Goal: Task Accomplishment & Management: Use online tool/utility

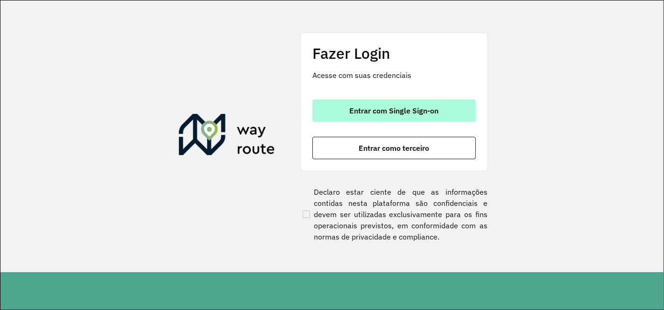
click at [418, 109] on span "Entrar com Single Sign-on" at bounding box center [394, 110] width 89 height 7
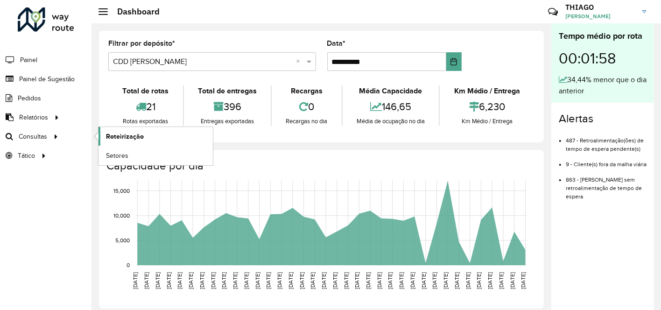
click at [147, 137] on link "Roteirização" at bounding box center [155, 136] width 114 height 19
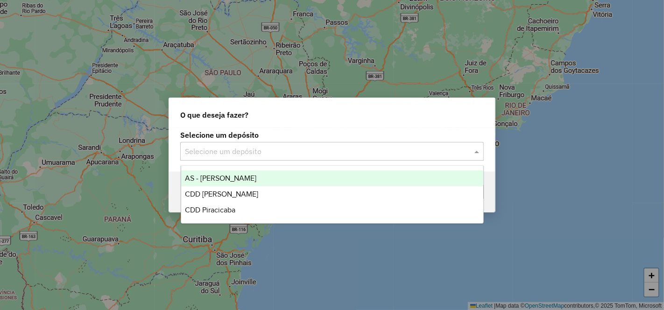
click at [223, 156] on input "text" at bounding box center [322, 151] width 275 height 11
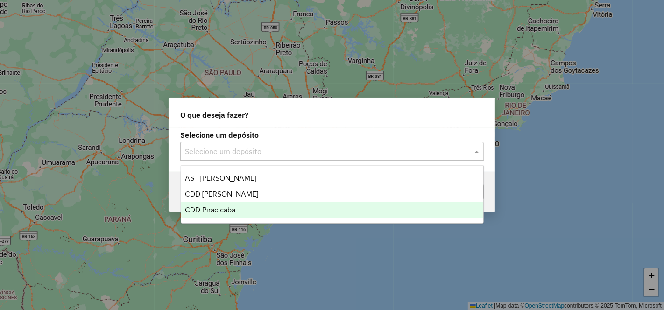
click at [240, 211] on div "CDD Piracicaba" at bounding box center [332, 210] width 302 height 16
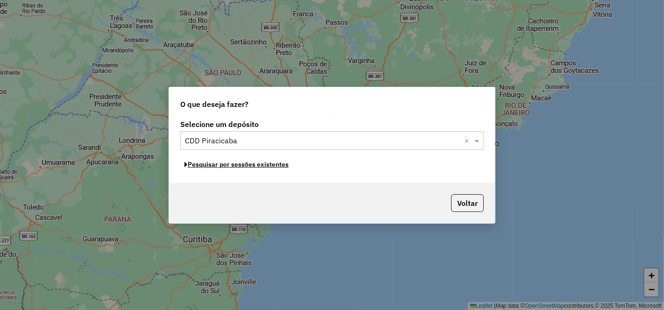
click at [273, 167] on button "Pesquisar por sessões existentes" at bounding box center [236, 164] width 112 height 14
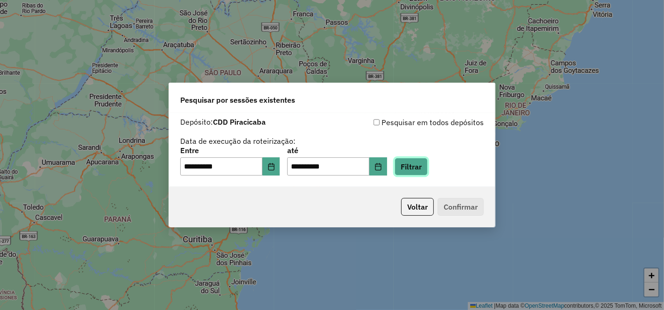
click at [427, 168] on button "Filtrar" at bounding box center [410, 167] width 33 height 18
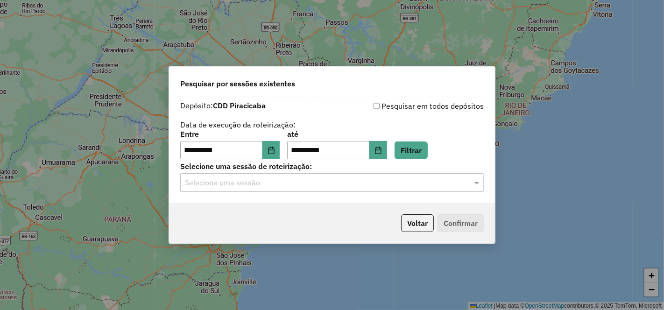
click at [278, 182] on input "text" at bounding box center [322, 182] width 275 height 11
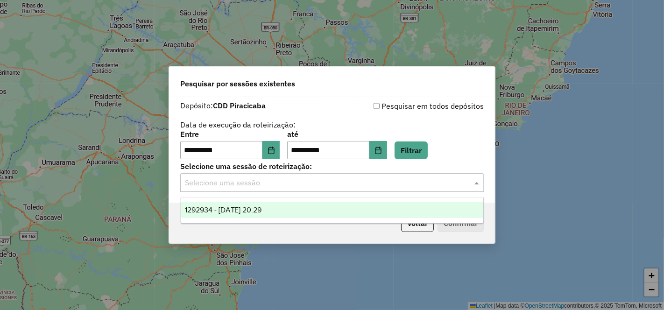
click at [286, 210] on div "1292934 - 11/10/2025 20:29" at bounding box center [332, 210] width 302 height 16
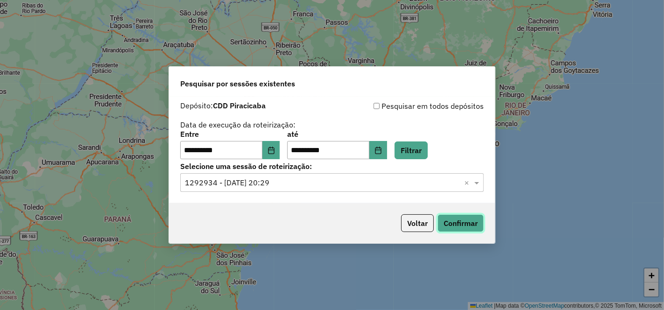
click at [454, 224] on button "Confirmar" at bounding box center [460, 223] width 46 height 18
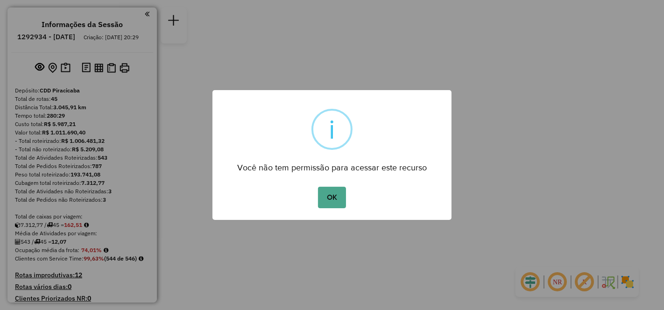
click at [318, 187] on button "OK" at bounding box center [332, 197] width 28 height 21
